Goal: Book appointment/travel/reservation

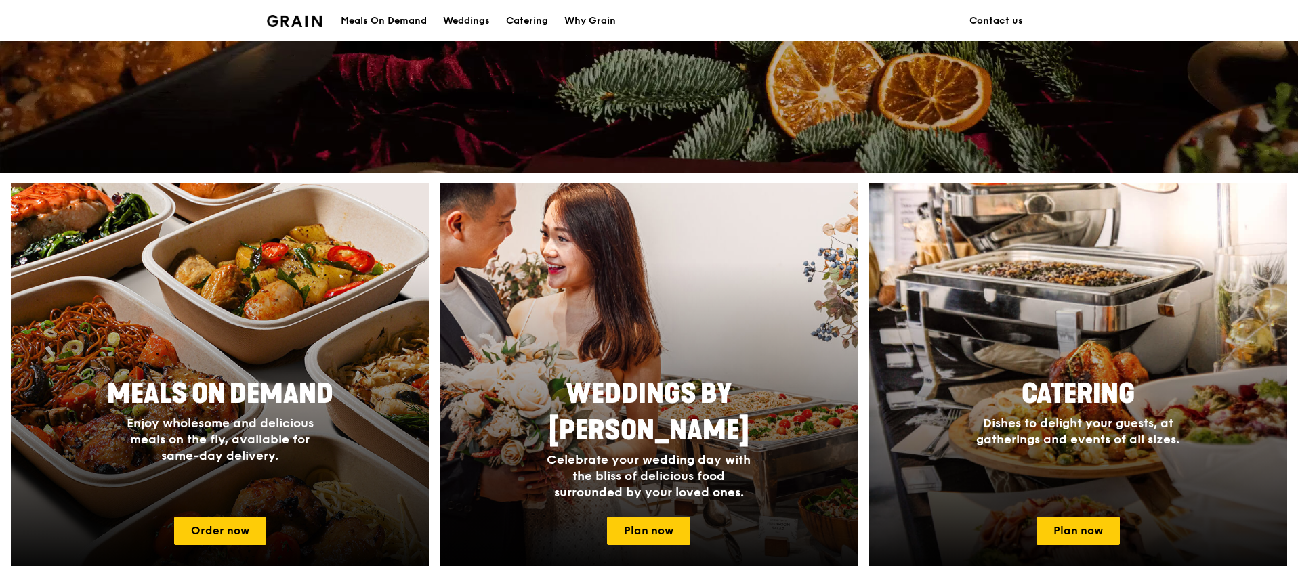
scroll to position [467, 0]
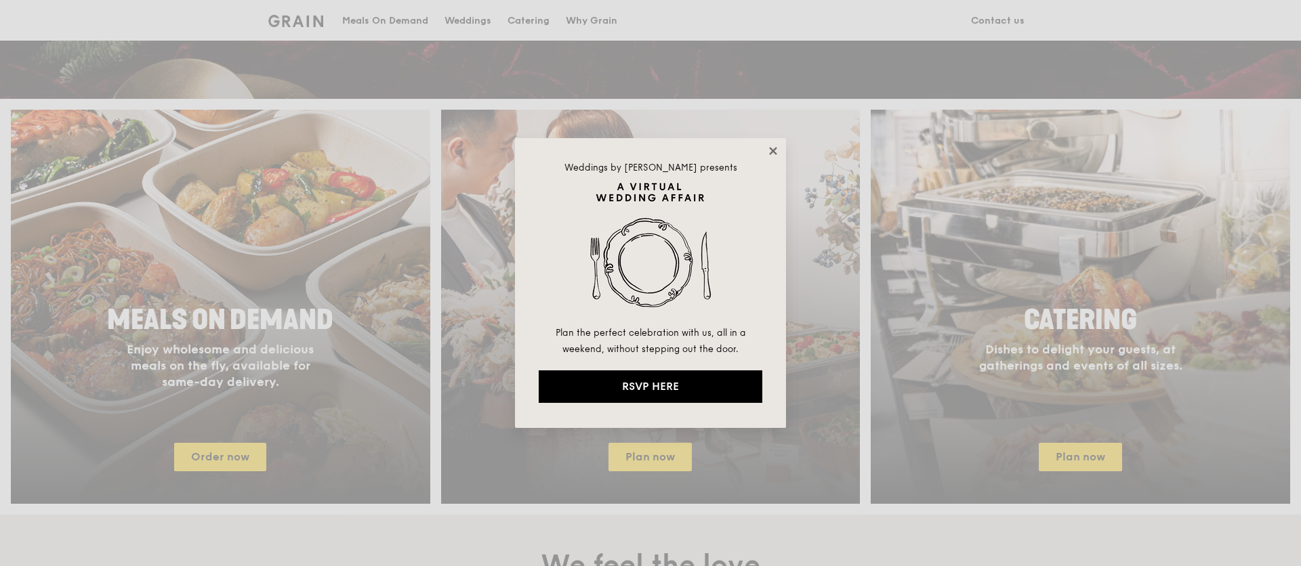
click at [772, 145] on icon at bounding box center [773, 151] width 12 height 12
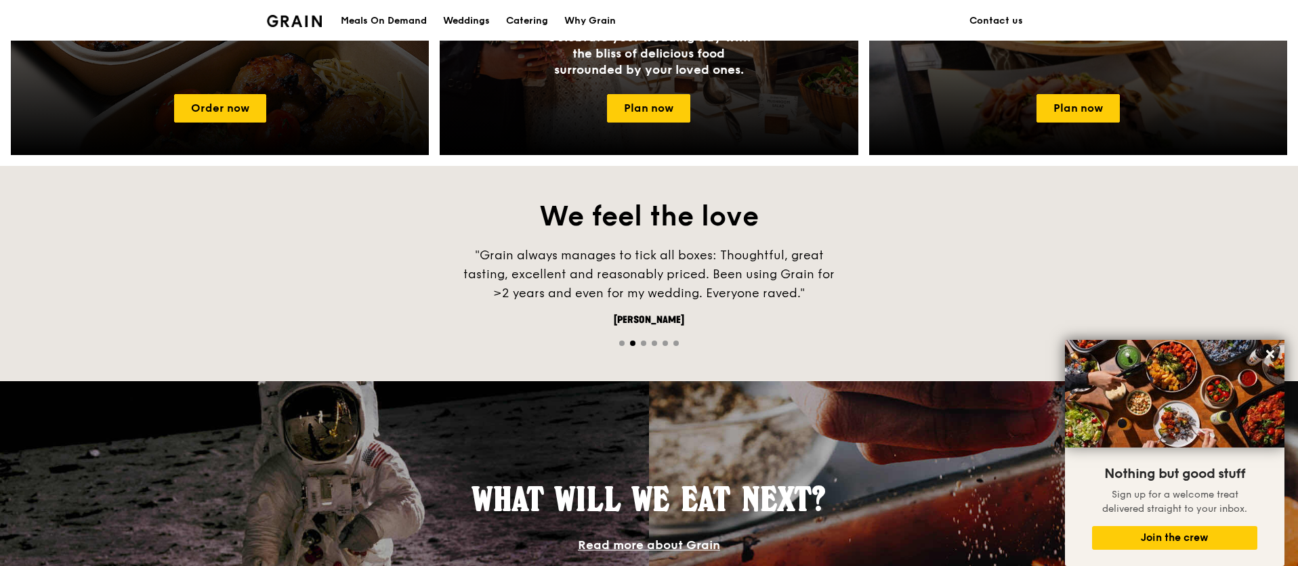
scroll to position [706, 0]
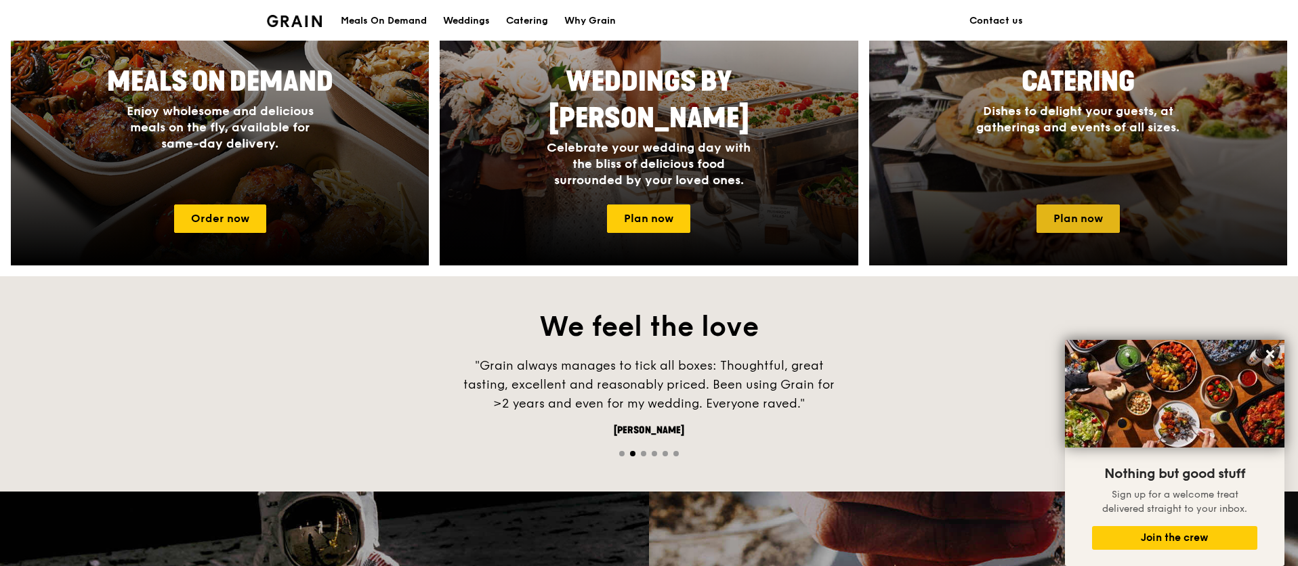
click at [1118, 219] on link "Plan now" at bounding box center [1078, 219] width 83 height 28
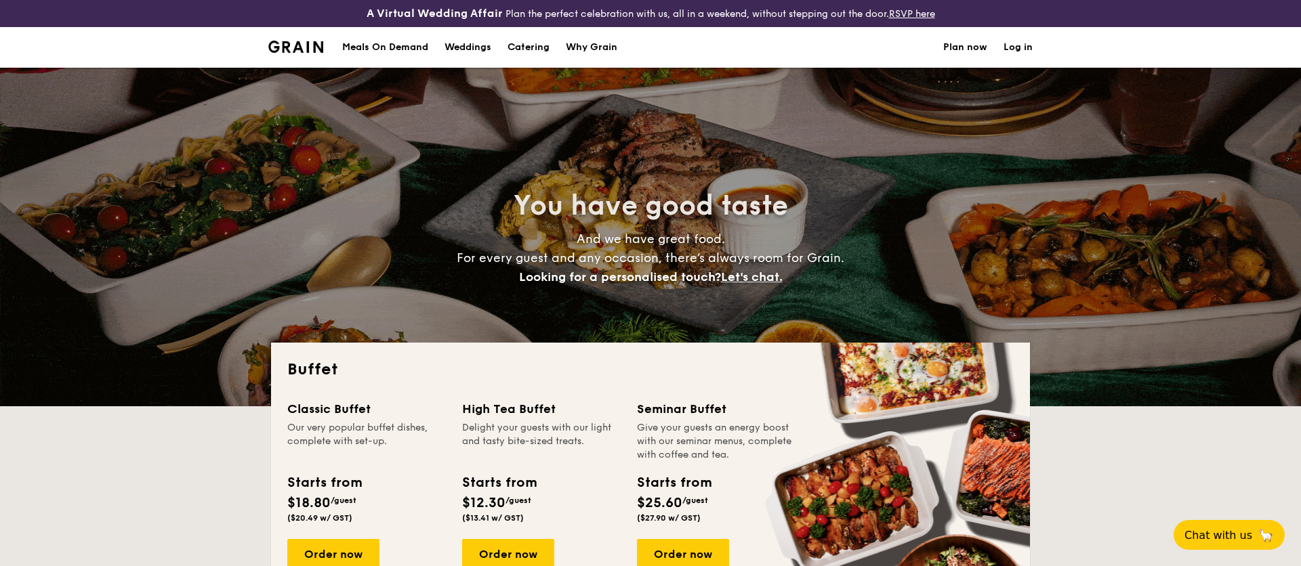
select select
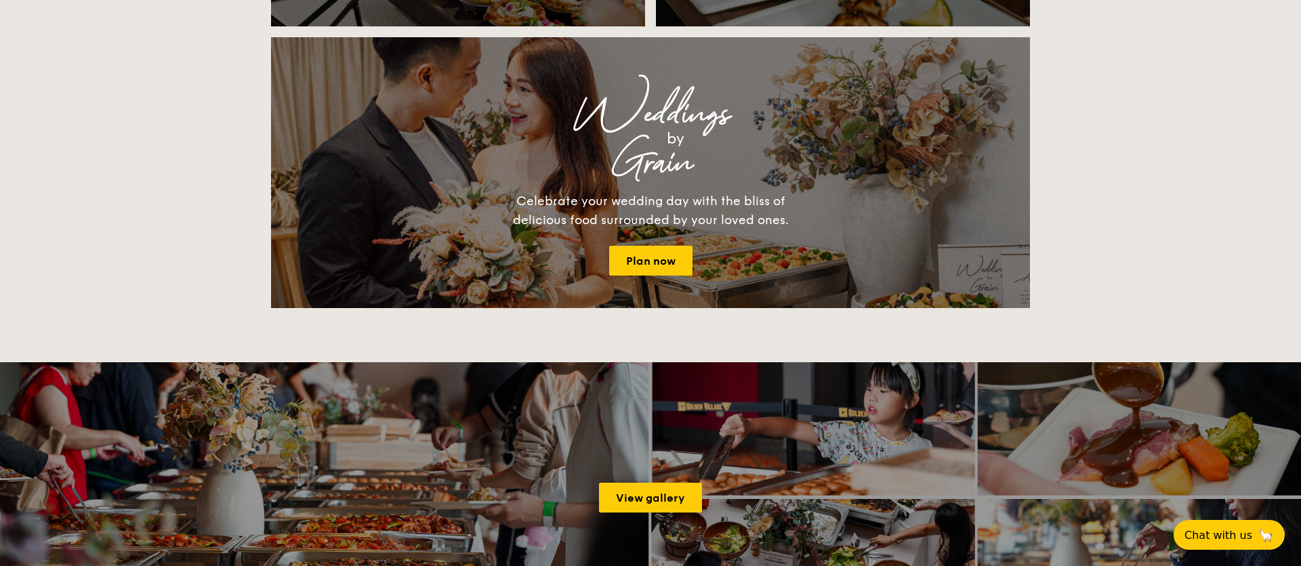
scroll to position [1552, 0]
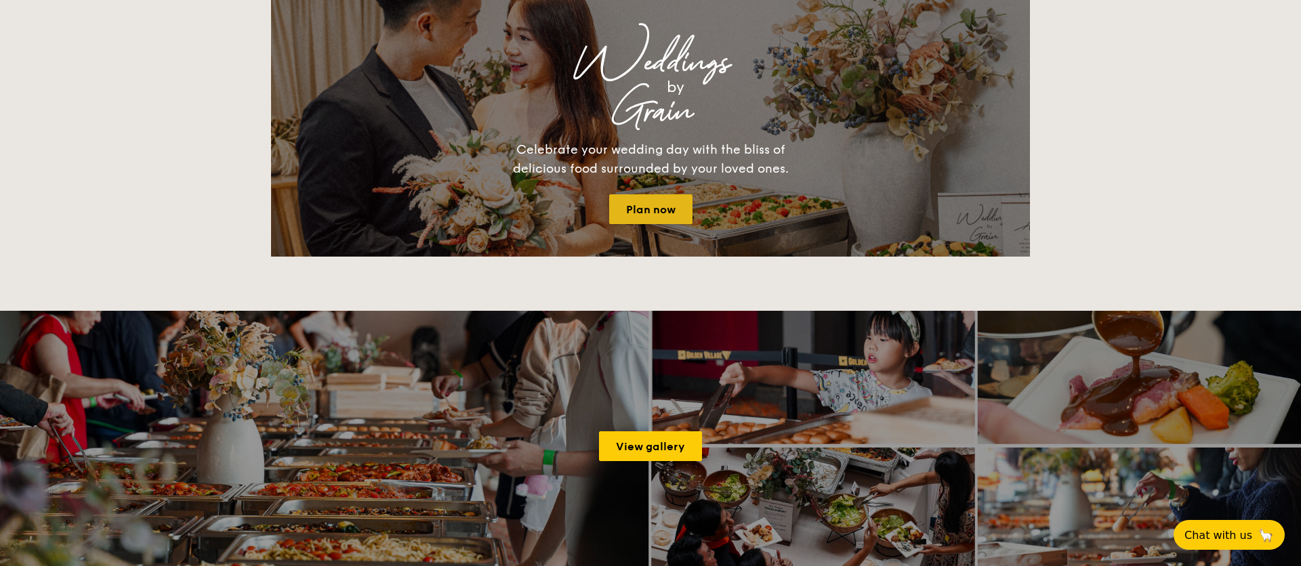
click at [625, 196] on link "Plan now" at bounding box center [650, 209] width 83 height 30
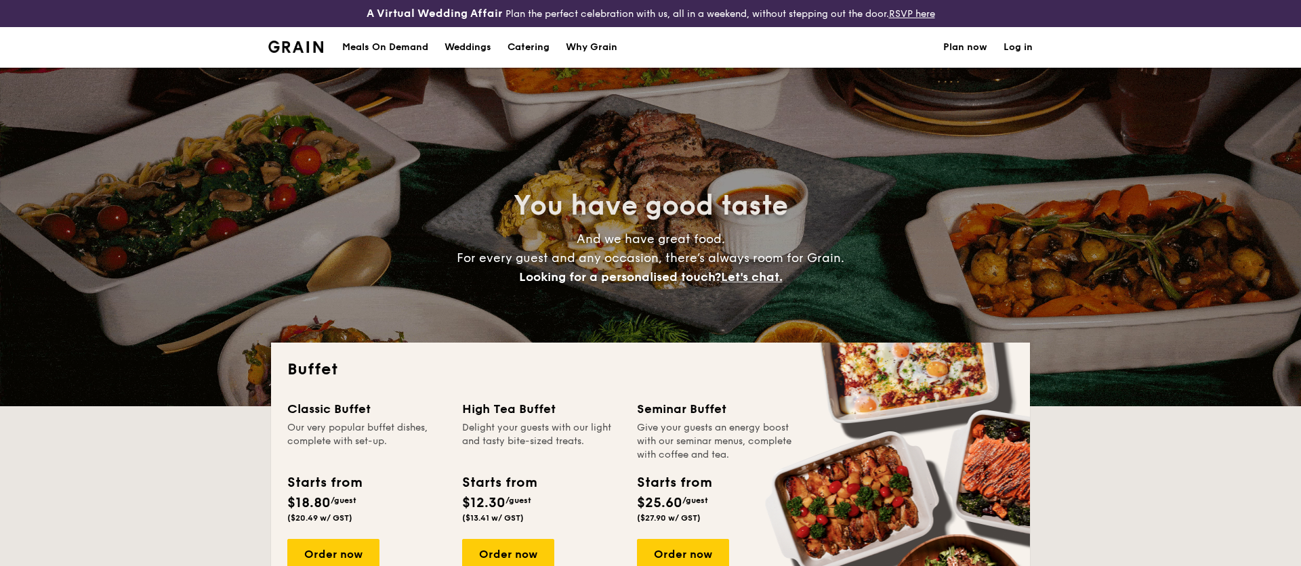
select select
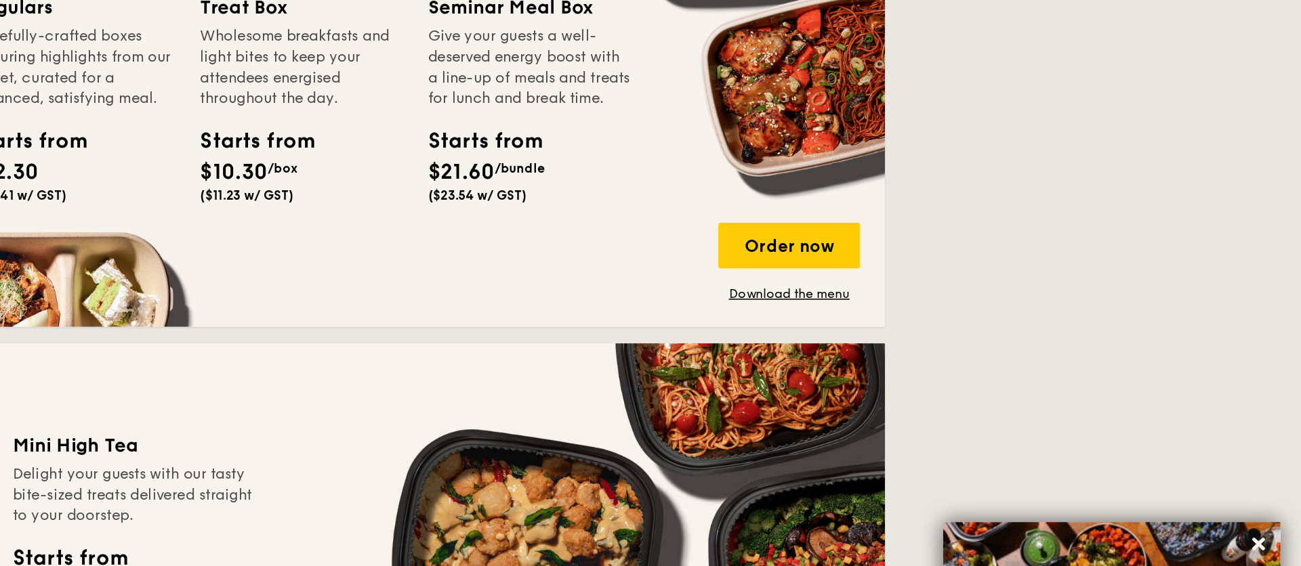
scroll to position [677, 0]
